Goal: Find specific page/section: Find specific page/section

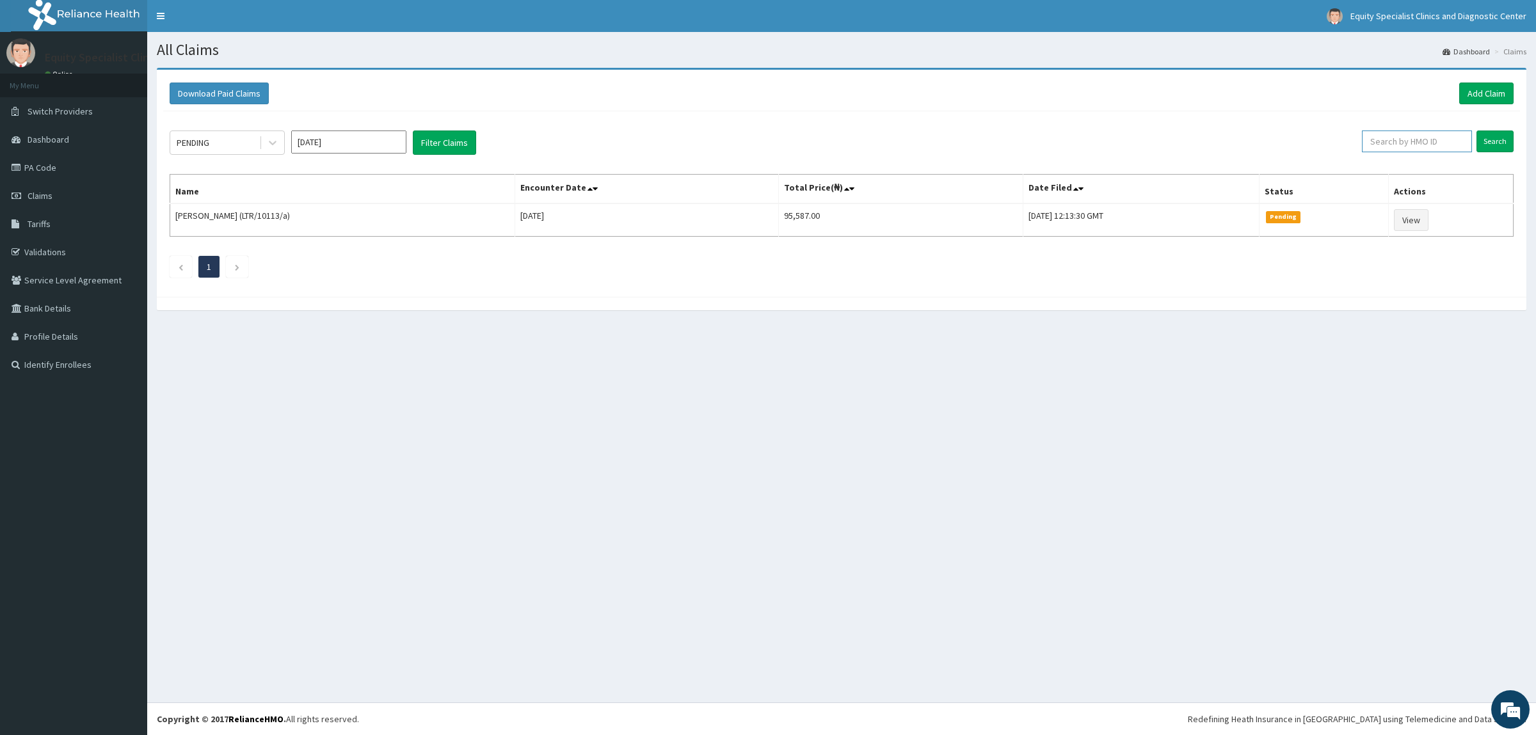
click at [1403, 141] on input "text" at bounding box center [1417, 142] width 110 height 22
click at [65, 218] on link "Tariffs" at bounding box center [73, 224] width 147 height 28
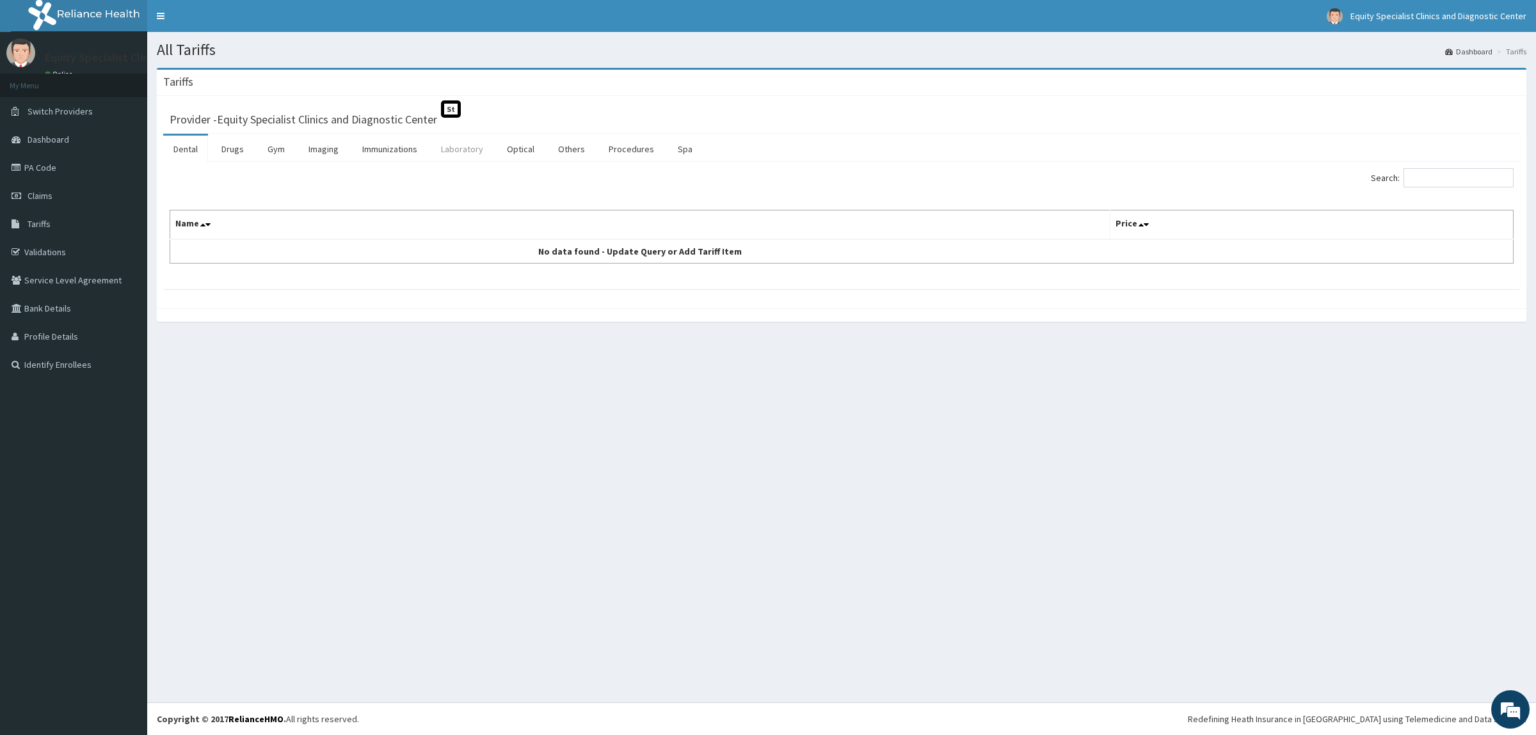
click at [471, 151] on link "Laboratory" at bounding box center [462, 149] width 63 height 27
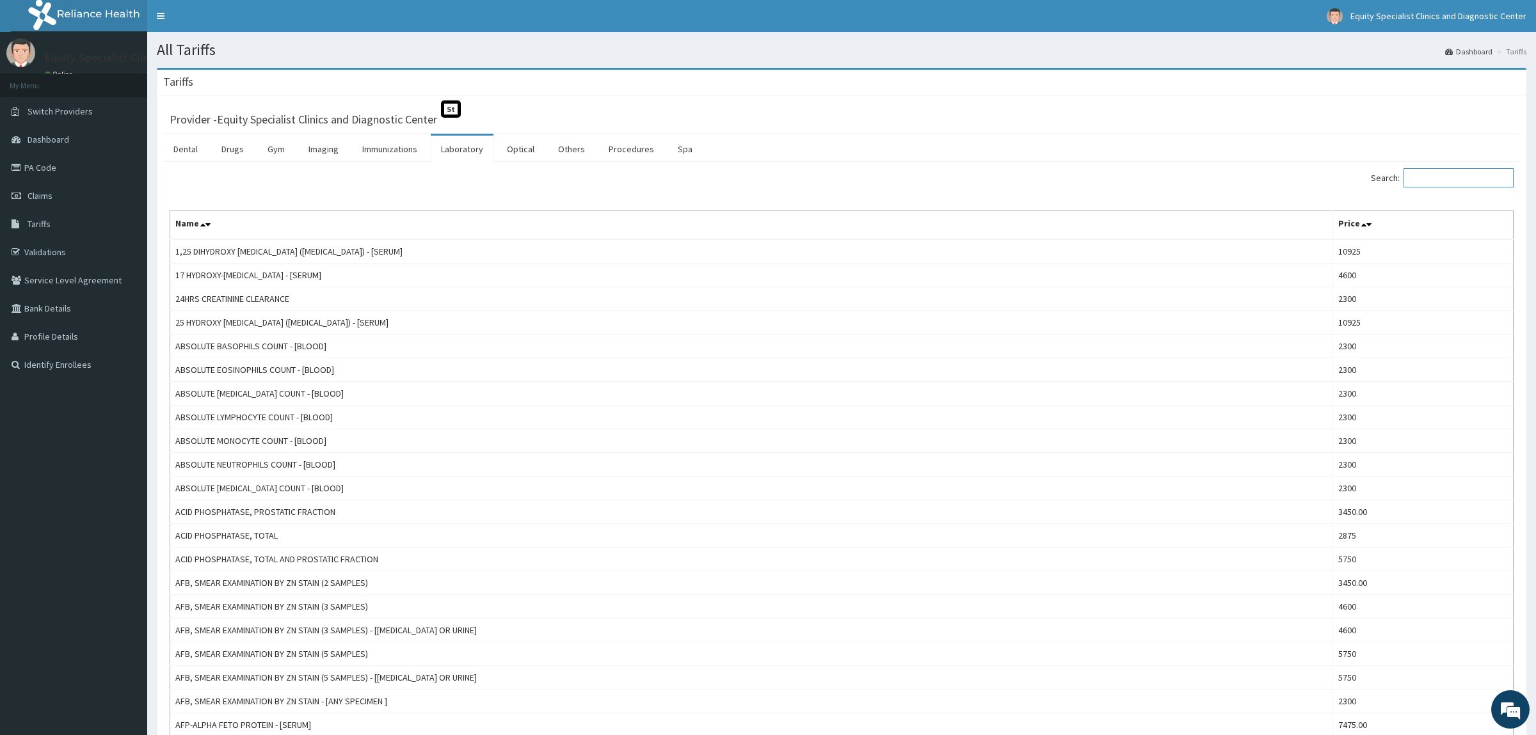
click at [1435, 176] on input "Search:" at bounding box center [1458, 177] width 110 height 19
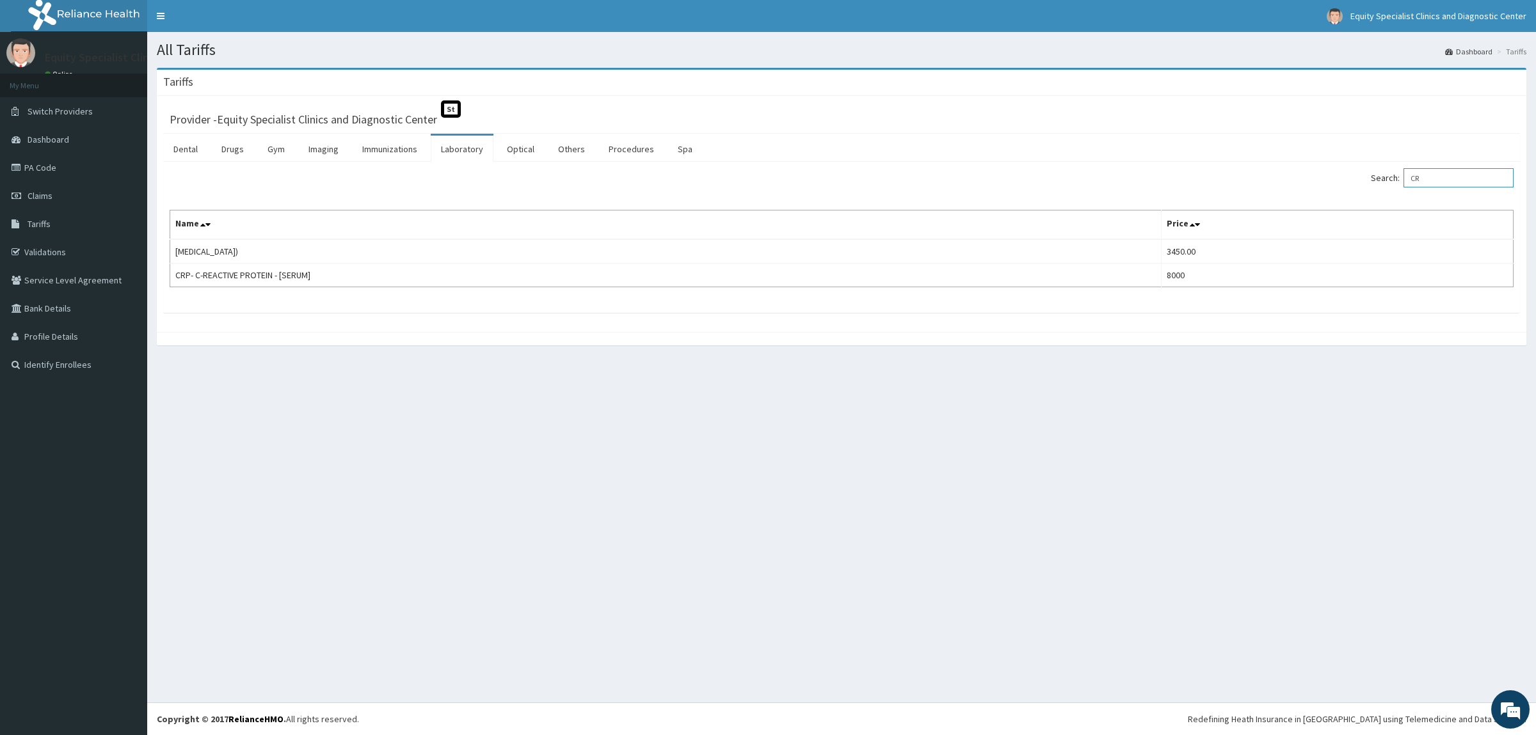
type input "C"
type input "T"
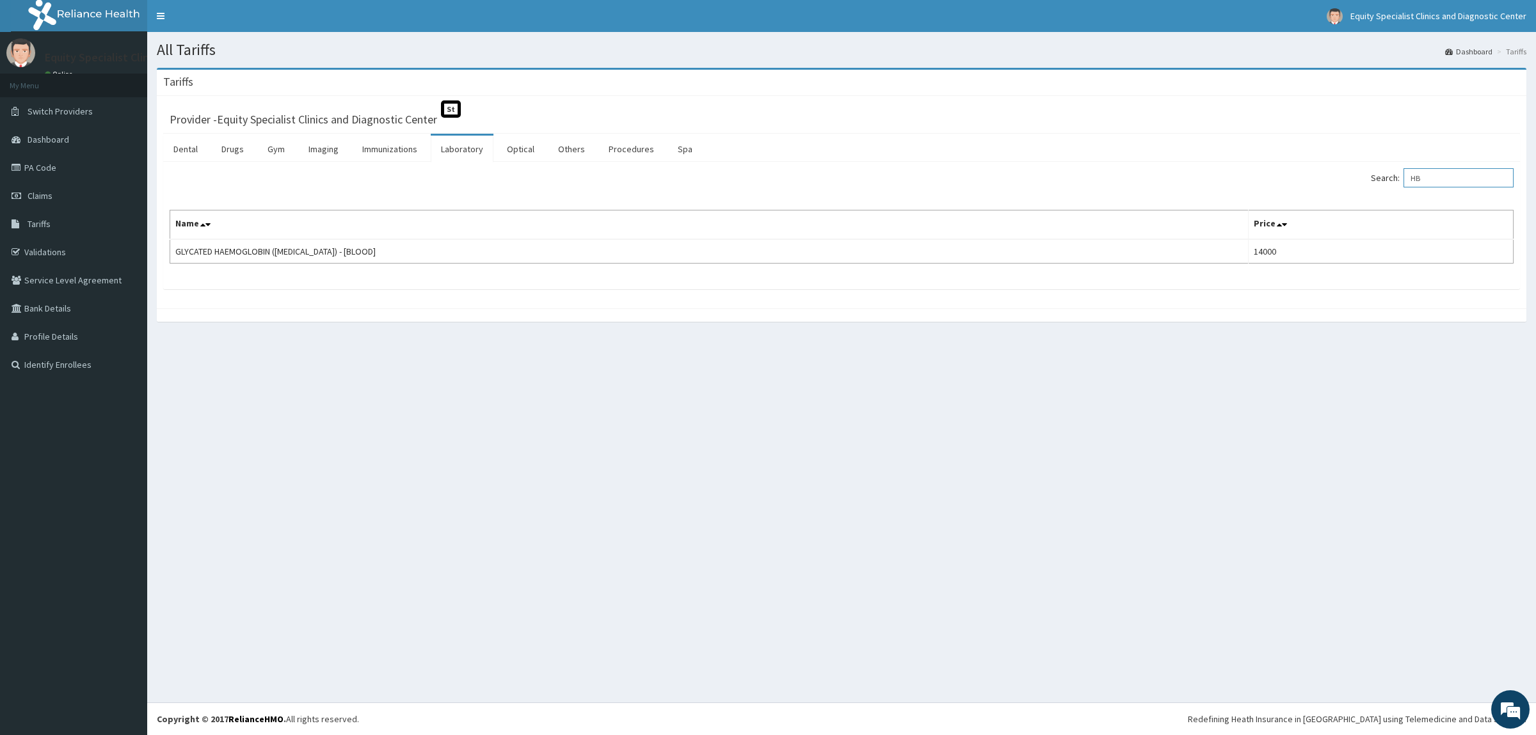
type input "H"
type input "[MEDICAL_DATA]"
click at [323, 149] on link "Imaging" at bounding box center [323, 149] width 51 height 27
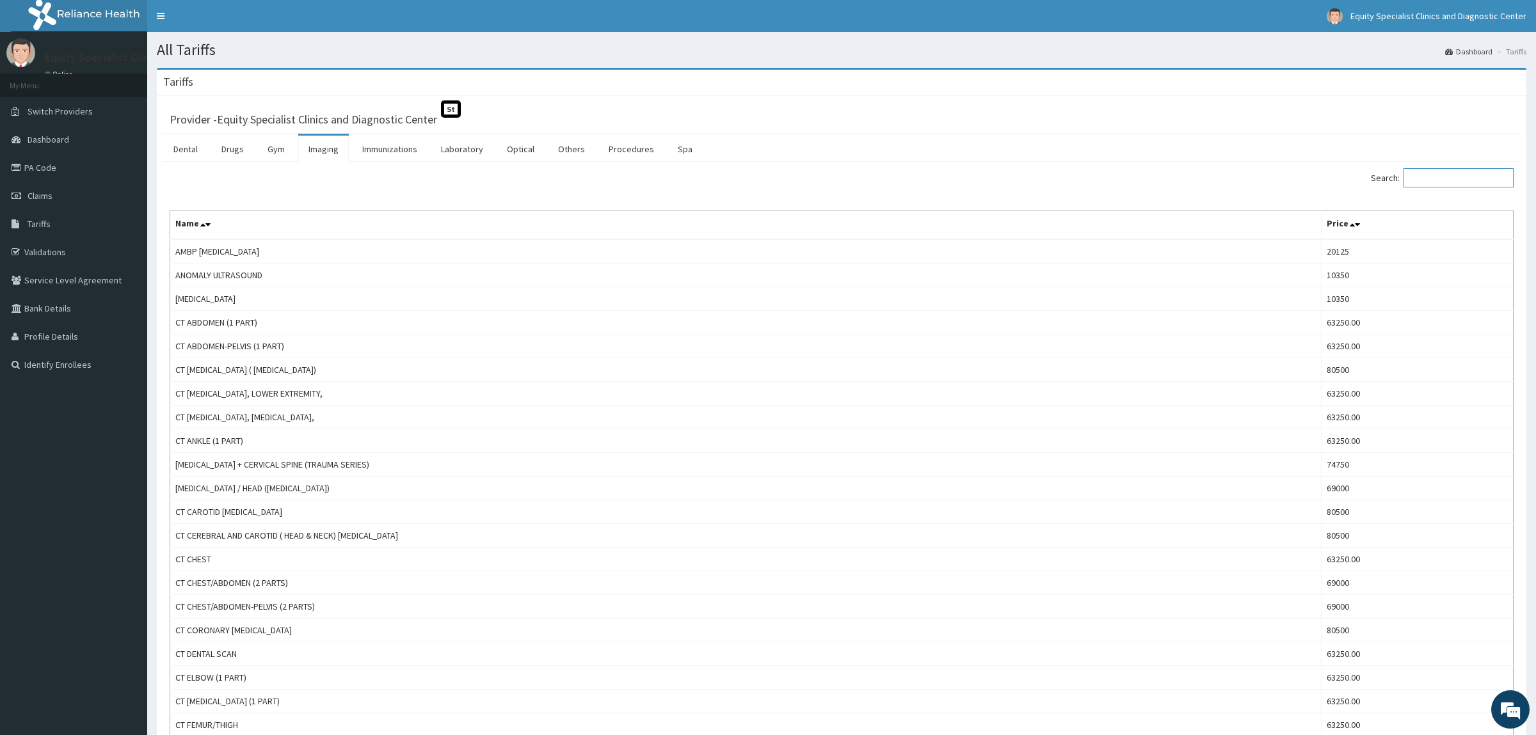
click at [1472, 177] on input "Search:" at bounding box center [1458, 177] width 110 height 19
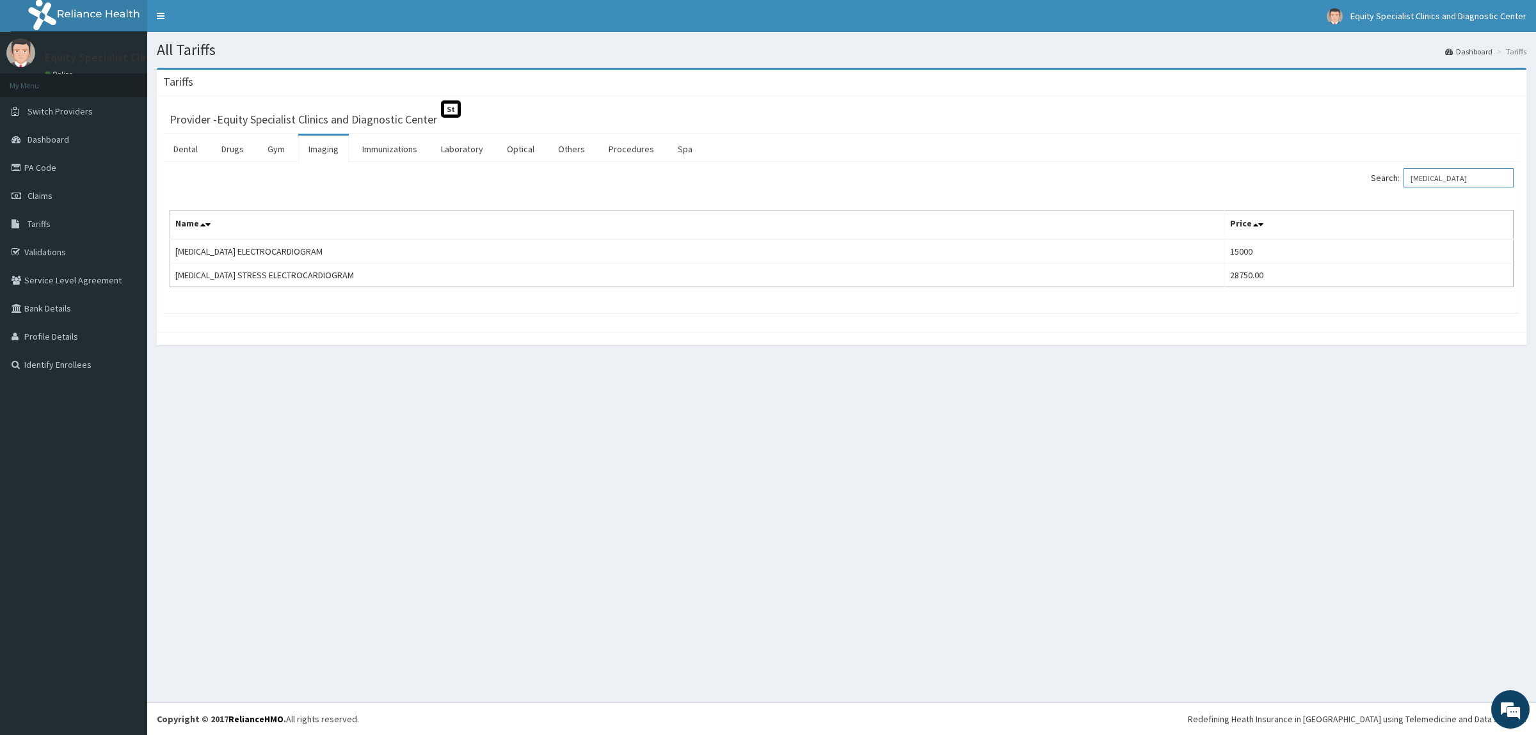
type input "[MEDICAL_DATA]"
click at [79, 170] on link "PA Code" at bounding box center [73, 168] width 147 height 28
